Goal: Find specific page/section

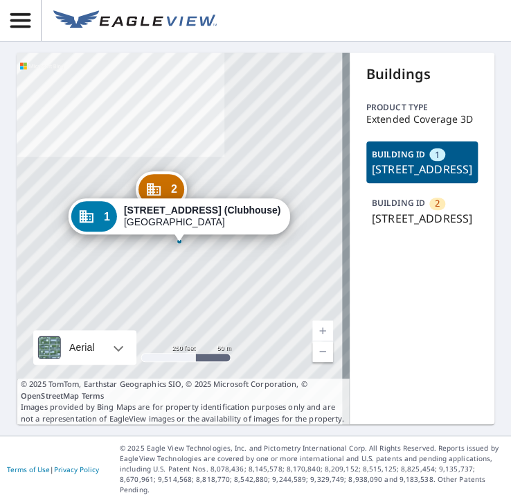
click at [414, 227] on p "[STREET_ADDRESS]" at bounding box center [422, 218] width 100 height 17
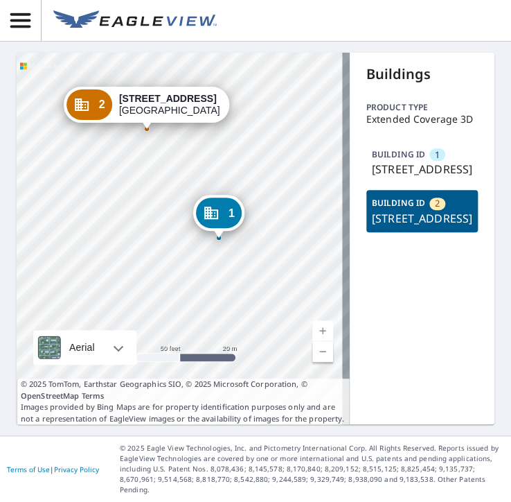
drag, startPoint x: 241, startPoint y: 183, endPoint x: 241, endPoint y: 163, distance: 20.1
click at [241, 163] on div "1 17192 Abalone Ln (Clubhouse) [GEOGRAPHIC_DATA] 2 [STREET_ADDRESS]" at bounding box center [183, 238] width 333 height 371
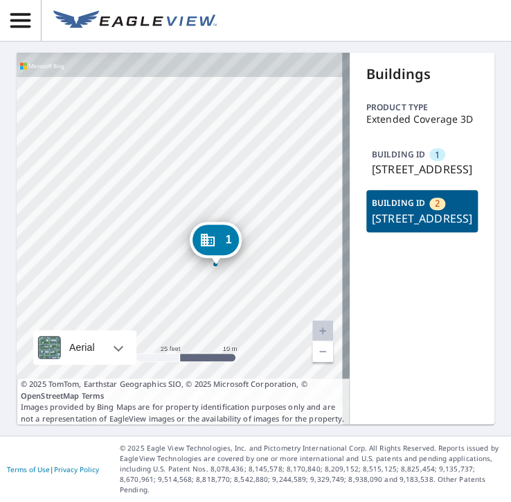
drag, startPoint x: 238, startPoint y: 235, endPoint x: 245, endPoint y: 302, distance: 67.6
click at [245, 302] on div "1 17192 Abalone Ln (Clubhouse) [GEOGRAPHIC_DATA] 2 [STREET_ADDRESS]" at bounding box center [183, 238] width 333 height 371
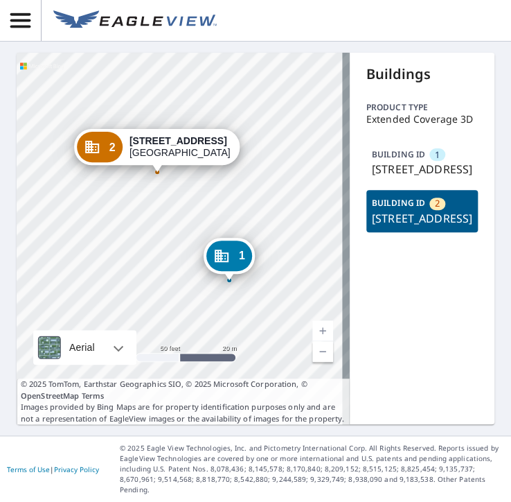
click at [401, 177] on p "[STREET_ADDRESS]" at bounding box center [422, 169] width 100 height 17
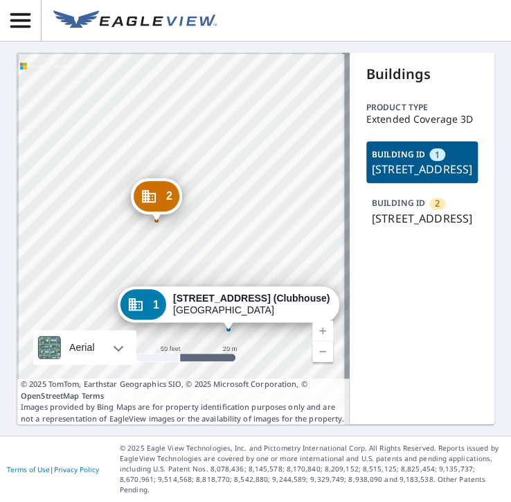
drag, startPoint x: 211, startPoint y: 247, endPoint x: 267, endPoint y: 337, distance: 106.1
click at [266, 339] on div "2 [STREET_ADDRESS] 1 17192 Abalone Ln (Clubhouse) [GEOGRAPHIC_DATA]" at bounding box center [183, 238] width 333 height 371
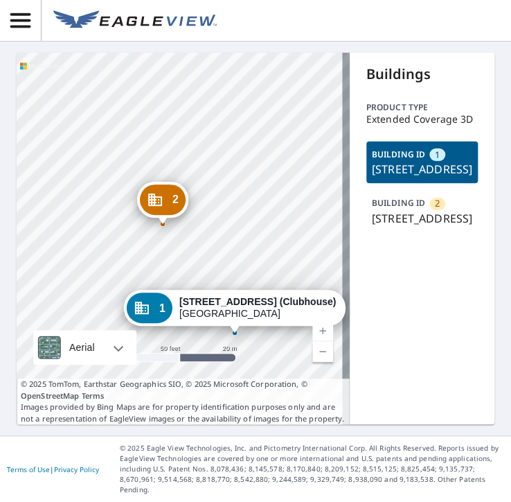
click at [403, 227] on p "[STREET_ADDRESS]" at bounding box center [422, 218] width 100 height 17
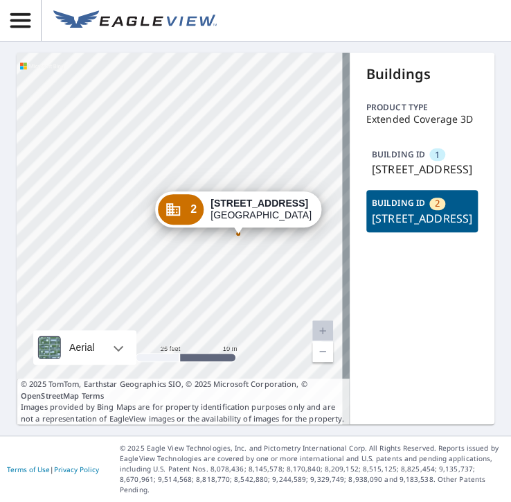
drag, startPoint x: 188, startPoint y: 242, endPoint x: 146, endPoint y: 242, distance: 43.0
click at [146, 242] on div "1 17192 Abalone Ln (Clubhouse) [GEOGRAPHIC_DATA] 2 [STREET_ADDRESS]" at bounding box center [183, 238] width 333 height 371
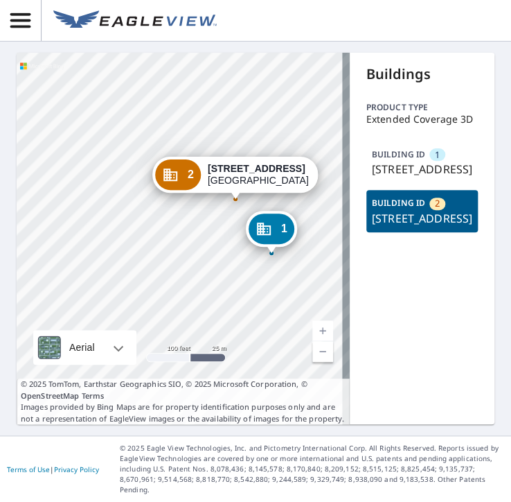
drag, startPoint x: 271, startPoint y: 290, endPoint x: 258, endPoint y: 274, distance: 20.7
click at [269, 293] on div "1 17192 Abalone Ln (Clubhouse) [GEOGRAPHIC_DATA] 2 [STREET_ADDRESS]" at bounding box center [183, 238] width 333 height 371
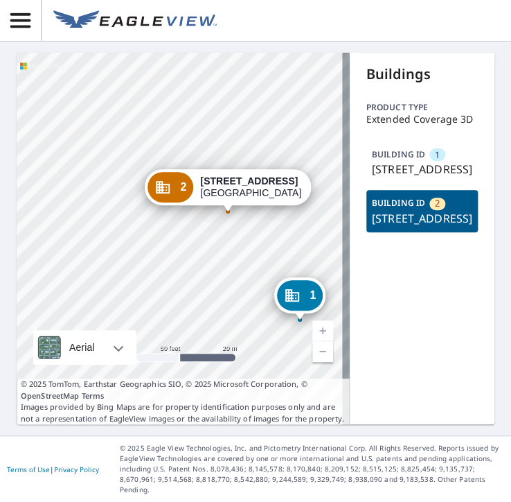
drag, startPoint x: 290, startPoint y: 234, endPoint x: 283, endPoint y: 235, distance: 7.7
click at [284, 238] on div "1 17192 Abalone Ln (Clubhouse) [GEOGRAPHIC_DATA] 2 [STREET_ADDRESS]" at bounding box center [183, 238] width 333 height 371
